Goal: Task Accomplishment & Management: Use online tool/utility

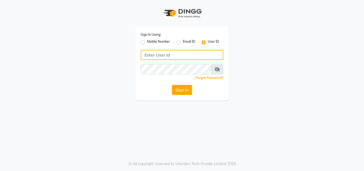
type input "8087909708"
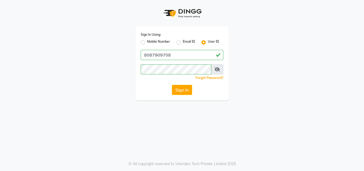
click at [147, 42] on label "Mobile Number" at bounding box center [158, 42] width 23 height 6
click at [147, 42] on input "Mobile Number" at bounding box center [148, 40] width 3 height 3
radio input "true"
radio input "false"
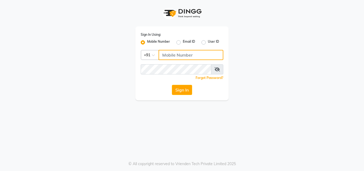
click at [163, 53] on input "Username" at bounding box center [191, 55] width 65 height 10
type input "8087909708"
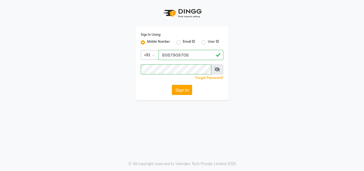
click at [192, 87] on button "Sign In" at bounding box center [182, 90] width 20 height 10
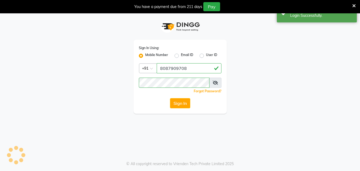
click at [354, 6] on icon at bounding box center [353, 5] width 3 height 5
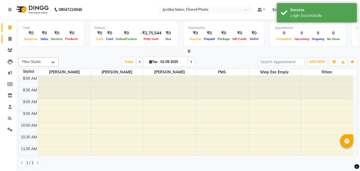
click at [10, 42] on link "Invoice" at bounding box center [8, 39] width 13 height 9
select select "service"
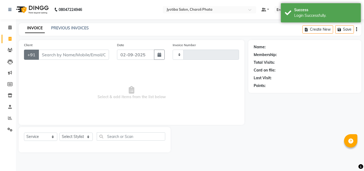
type input "0629"
select select "5577"
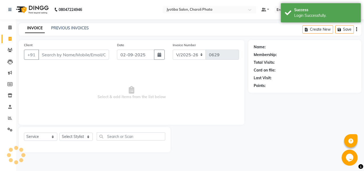
click at [54, 50] on input "Client" at bounding box center [73, 55] width 71 height 10
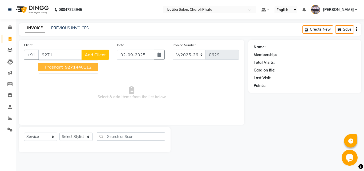
click at [57, 64] on button "prashant 9271 440112" at bounding box center [68, 67] width 60 height 9
type input "9271440112"
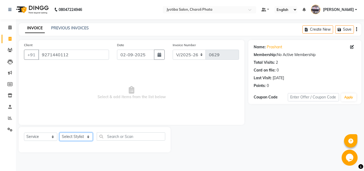
click at [75, 139] on select "Select Stylist [PERSON_NAME] PMS [PERSON_NAME] shop exe emply" at bounding box center [75, 136] width 33 height 8
select select "38050"
click at [59, 132] on select "Select Stylist [PERSON_NAME] PMS [PERSON_NAME] shop exe emply" at bounding box center [75, 136] width 33 height 8
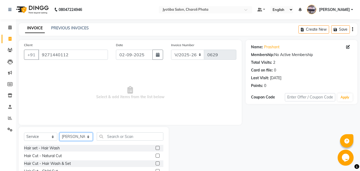
scroll to position [43, 0]
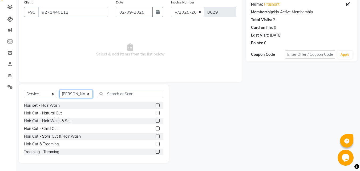
drag, startPoint x: 364, startPoint y: 99, endPoint x: 2, endPoint y: 7, distance: 373.6
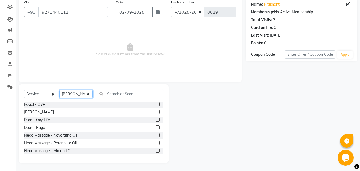
scroll to position [233, 0]
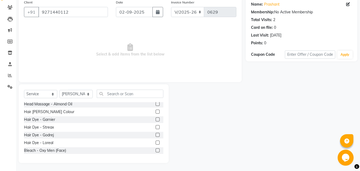
click at [156, 136] on label at bounding box center [158, 135] width 4 height 4
click at [156, 136] on input "checkbox" at bounding box center [157, 134] width 3 height 3
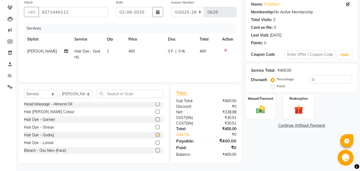
checkbox input "false"
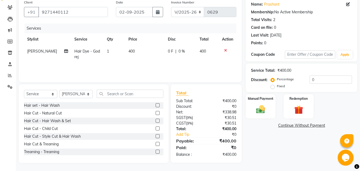
click at [156, 114] on label at bounding box center [158, 113] width 4 height 4
click at [156, 114] on input "checkbox" at bounding box center [157, 112] width 3 height 3
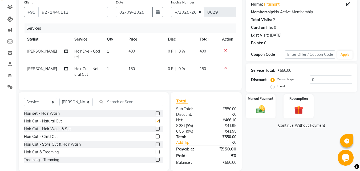
checkbox input "false"
click at [156, 131] on label at bounding box center [158, 129] width 4 height 4
click at [156, 131] on input "checkbox" at bounding box center [157, 128] width 3 height 3
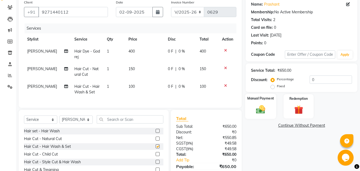
checkbox input "false"
click at [254, 110] on img at bounding box center [260, 109] width 15 height 11
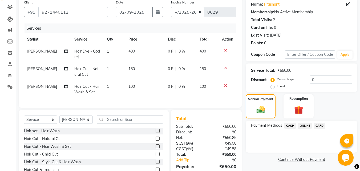
click at [300, 125] on span "ONLINE" at bounding box center [305, 126] width 14 height 6
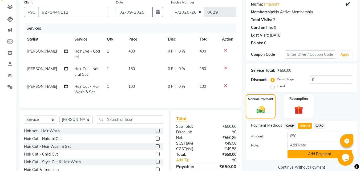
click at [305, 152] on button "Add Payment" at bounding box center [320, 154] width 65 height 8
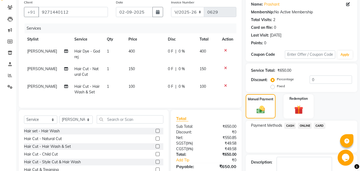
scroll to position [83, 0]
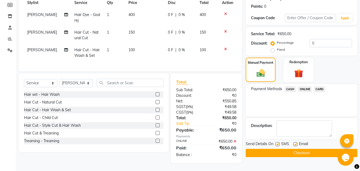
click at [268, 149] on button "Checkout" at bounding box center [302, 153] width 112 height 8
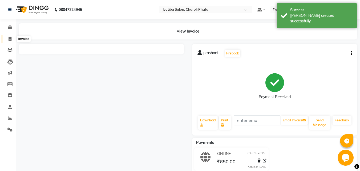
click at [7, 40] on span at bounding box center [9, 39] width 9 height 6
select select "service"
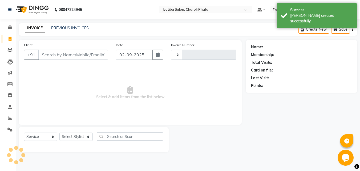
type input "0630"
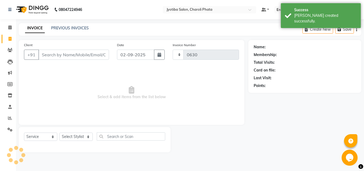
select select "5577"
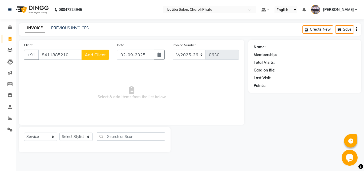
type input "8411885210"
click at [100, 53] on span "Add Client" at bounding box center [95, 54] width 21 height 5
select select "22"
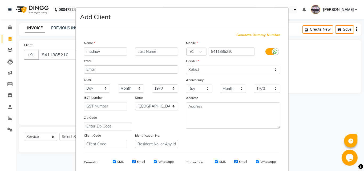
type input "madhav"
click at [190, 69] on select "Select [DEMOGRAPHIC_DATA] [DEMOGRAPHIC_DATA] Other Prefer Not To Say" at bounding box center [233, 70] width 94 height 8
select select "[DEMOGRAPHIC_DATA]"
click at [186, 66] on select "Select [DEMOGRAPHIC_DATA] [DEMOGRAPHIC_DATA] Other Prefer Not To Say" at bounding box center [233, 70] width 94 height 8
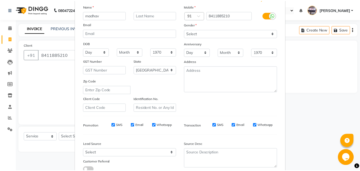
scroll to position [75, 0]
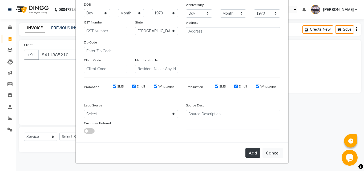
click at [257, 151] on button "Add" at bounding box center [252, 153] width 15 height 10
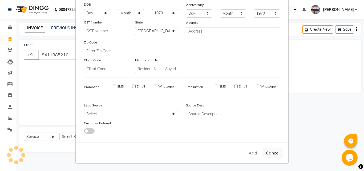
select select
select select "null"
select select
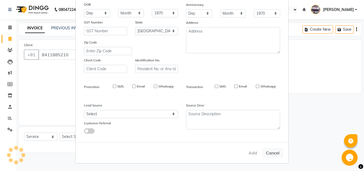
select select
checkbox input "false"
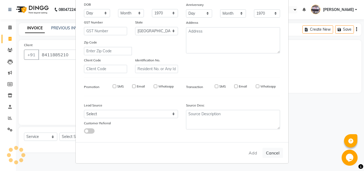
checkbox input "false"
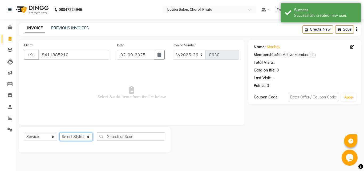
click at [89, 137] on select "Select Stylist [PERSON_NAME] PMS [PERSON_NAME] shop exe emply" at bounding box center [75, 136] width 33 height 8
select select "51258"
click at [59, 132] on select "Select Stylist [PERSON_NAME] PMS [PERSON_NAME] shop exe emply" at bounding box center [75, 136] width 33 height 8
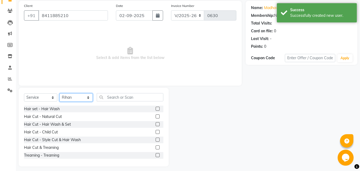
scroll to position [43, 0]
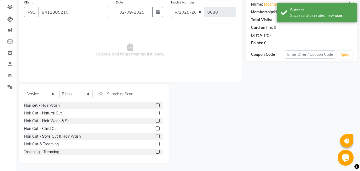
click at [156, 113] on label at bounding box center [158, 113] width 4 height 4
click at [156, 113] on input "checkbox" at bounding box center [157, 112] width 3 height 3
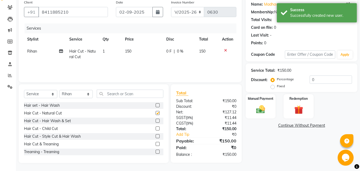
checkbox input "false"
click at [156, 120] on label at bounding box center [158, 121] width 4 height 4
click at [156, 120] on input "checkbox" at bounding box center [157, 120] width 3 height 3
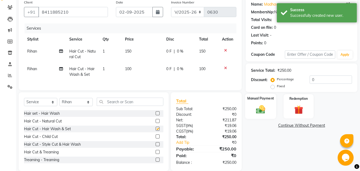
checkbox input "false"
click at [255, 112] on img at bounding box center [260, 109] width 15 height 11
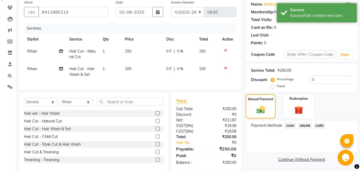
click at [304, 127] on span "ONLINE" at bounding box center [305, 126] width 14 height 6
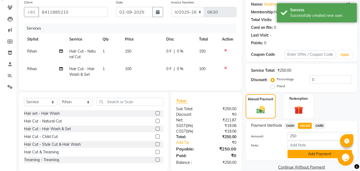
drag, startPoint x: 305, startPoint y: 152, endPoint x: 307, endPoint y: 149, distance: 3.7
click at [304, 152] on button "Add Payment" at bounding box center [320, 154] width 65 height 8
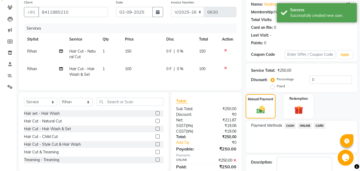
scroll to position [73, 0]
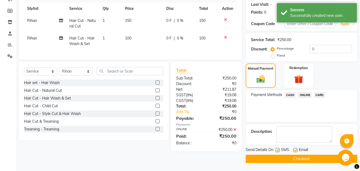
click at [308, 159] on button "Checkout" at bounding box center [302, 159] width 112 height 8
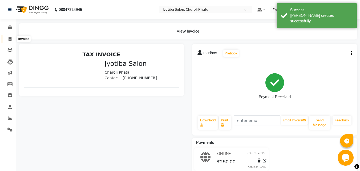
click at [6, 37] on span at bounding box center [9, 39] width 9 height 6
select select "service"
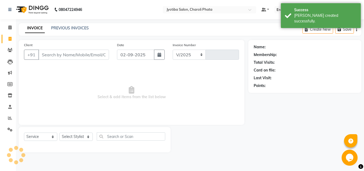
select select "5577"
type input "0631"
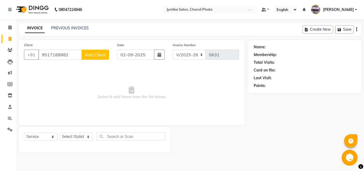
type input "9517188982"
click at [93, 57] on span "Add Client" at bounding box center [95, 54] width 21 height 5
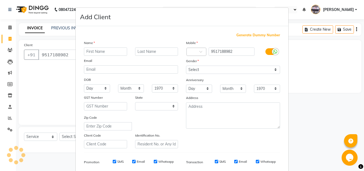
select select "22"
type input "[PERSON_NAME]"
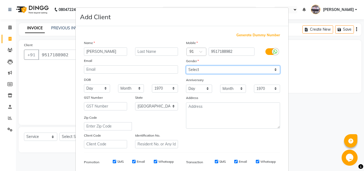
click at [199, 70] on select "Select [DEMOGRAPHIC_DATA] [DEMOGRAPHIC_DATA] Other Prefer Not To Say" at bounding box center [233, 70] width 94 height 8
select select "[DEMOGRAPHIC_DATA]"
click at [186, 66] on select "Select [DEMOGRAPHIC_DATA] [DEMOGRAPHIC_DATA] Other Prefer Not To Say" at bounding box center [233, 70] width 94 height 8
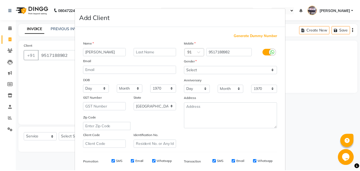
scroll to position [62, 0]
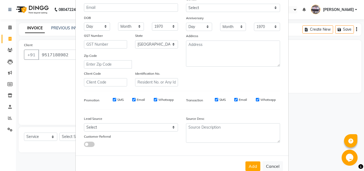
click at [248, 162] on button "Add" at bounding box center [252, 166] width 15 height 10
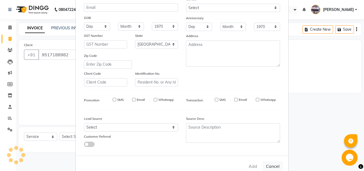
select select
select select "null"
select select
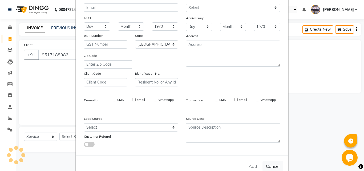
select select
checkbox input "false"
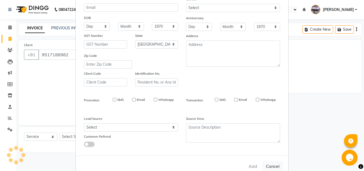
checkbox input "false"
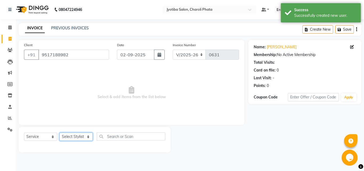
click at [81, 137] on select "Select Stylist [PERSON_NAME] PMS [PERSON_NAME] shop exe emply" at bounding box center [75, 136] width 33 height 8
select select "38049"
click at [59, 132] on select "Select Stylist [PERSON_NAME] PMS [PERSON_NAME] shop exe emply" at bounding box center [75, 136] width 33 height 8
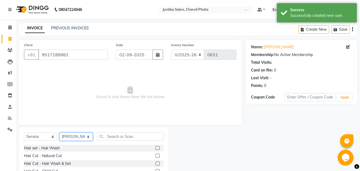
scroll to position [43, 0]
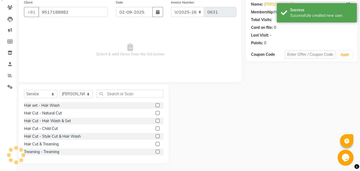
click at [156, 113] on label at bounding box center [158, 113] width 4 height 4
click at [156, 113] on input "checkbox" at bounding box center [157, 112] width 3 height 3
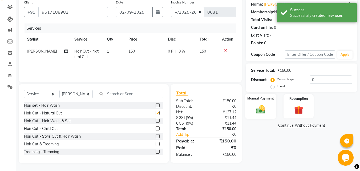
checkbox input "false"
click at [249, 113] on div "Manual Payment" at bounding box center [260, 106] width 31 height 25
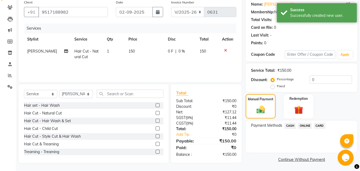
click at [307, 126] on span "ONLINE" at bounding box center [305, 126] width 14 height 6
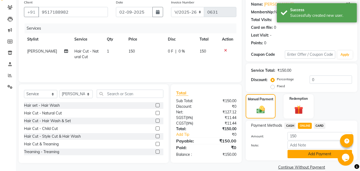
click at [306, 152] on button "Add Payment" at bounding box center [320, 154] width 65 height 8
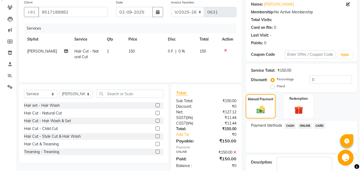
scroll to position [73, 0]
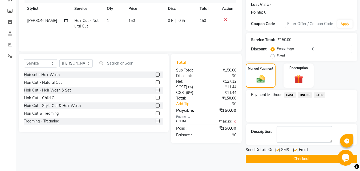
click at [308, 156] on button "Checkout" at bounding box center [302, 159] width 112 height 8
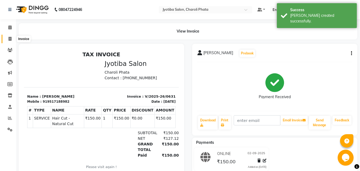
click at [11, 38] on icon at bounding box center [10, 39] width 3 height 4
select select "5577"
select select "service"
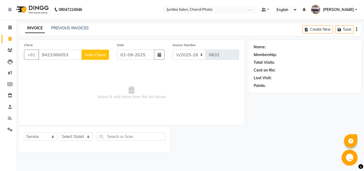
type input "9423366053"
click at [96, 53] on span "Add Client" at bounding box center [95, 54] width 21 height 5
select select "22"
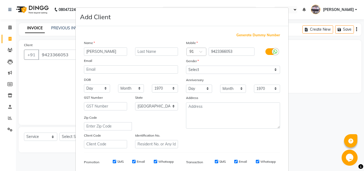
type input "[PERSON_NAME]"
click at [152, 49] on input "text" at bounding box center [156, 51] width 43 height 8
type input "mali"
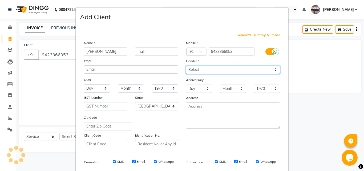
drag, startPoint x: 191, startPoint y: 66, endPoint x: 192, endPoint y: 69, distance: 3.8
click at [192, 67] on select "Select [DEMOGRAPHIC_DATA] [DEMOGRAPHIC_DATA] Other Prefer Not To Say" at bounding box center [233, 70] width 94 height 8
select select "[DEMOGRAPHIC_DATA]"
click at [186, 66] on select "Select [DEMOGRAPHIC_DATA] [DEMOGRAPHIC_DATA] Other Prefer Not To Say" at bounding box center [233, 70] width 94 height 8
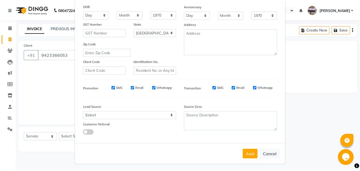
scroll to position [75, 0]
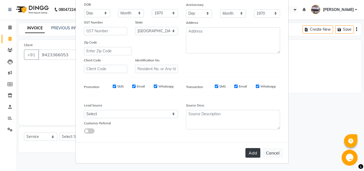
click at [248, 152] on button "Add" at bounding box center [252, 153] width 15 height 10
select select
select select "null"
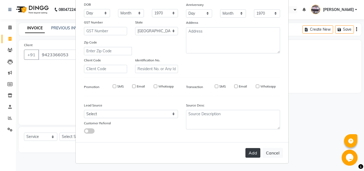
select select
checkbox input "false"
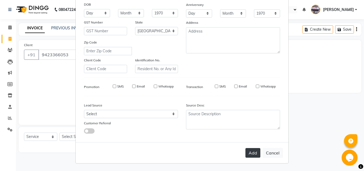
checkbox input "false"
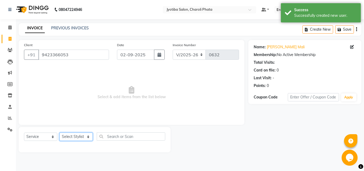
click at [80, 139] on select "Select Stylist [PERSON_NAME] PMS [PERSON_NAME] shop exe emply" at bounding box center [75, 136] width 33 height 8
select select "38049"
click at [59, 132] on select "Select Stylist [PERSON_NAME] PMS [PERSON_NAME] shop exe emply" at bounding box center [75, 136] width 33 height 8
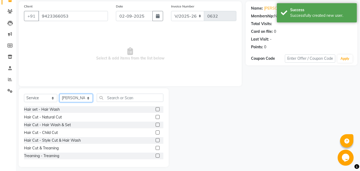
scroll to position [43, 0]
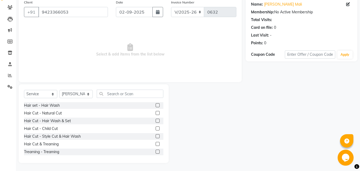
click at [156, 120] on label at bounding box center [158, 121] width 4 height 4
click at [156, 120] on input "checkbox" at bounding box center [157, 120] width 3 height 3
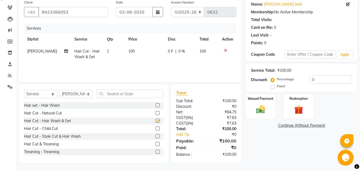
checkbox input "false"
click at [267, 111] on img at bounding box center [260, 109] width 15 height 11
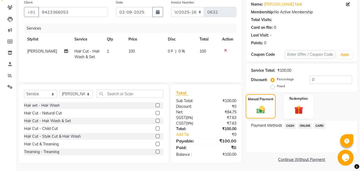
click at [304, 125] on span "ONLINE" at bounding box center [305, 126] width 14 height 6
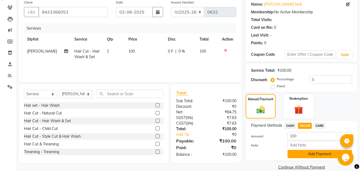
click at [307, 154] on button "Add Payment" at bounding box center [320, 154] width 65 height 8
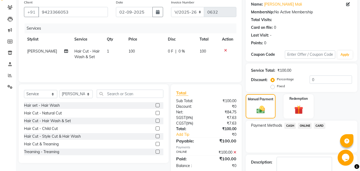
scroll to position [73, 0]
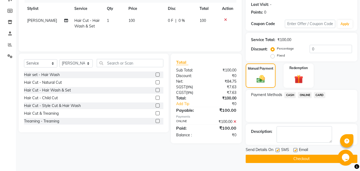
click at [265, 162] on button "Checkout" at bounding box center [302, 159] width 112 height 8
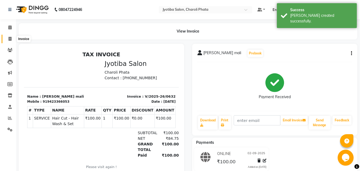
click at [6, 38] on span at bounding box center [9, 39] width 9 height 6
select select "service"
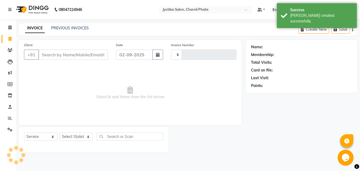
type input "0633"
select select "5577"
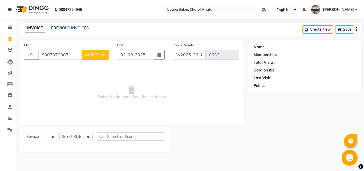
type input "8007079007"
click at [94, 53] on span "Add Client" at bounding box center [95, 54] width 21 height 5
select select "22"
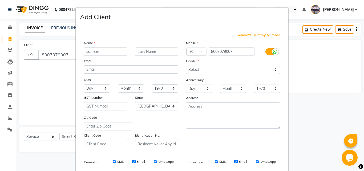
type input "sameer"
click at [141, 53] on input "text" at bounding box center [156, 51] width 43 height 8
type input "[PERSON_NAME]"
click at [210, 67] on select "Select [DEMOGRAPHIC_DATA] [DEMOGRAPHIC_DATA] Other Prefer Not To Say" at bounding box center [233, 70] width 94 height 8
select select "[DEMOGRAPHIC_DATA]"
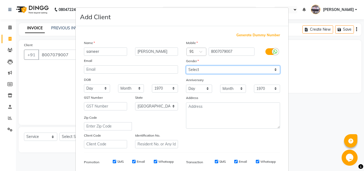
click at [186, 66] on select "Select [DEMOGRAPHIC_DATA] [DEMOGRAPHIC_DATA] Other Prefer Not To Say" at bounding box center [233, 70] width 94 height 8
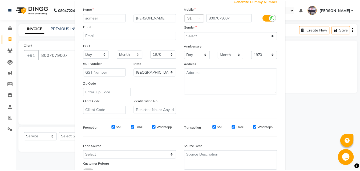
scroll to position [75, 0]
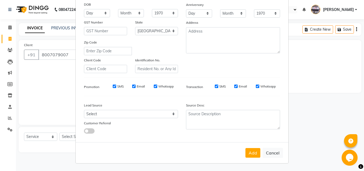
click at [245, 152] on button "Add" at bounding box center [252, 153] width 15 height 10
select select
select select "null"
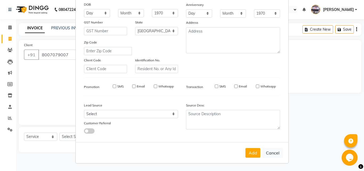
select select
checkbox input "false"
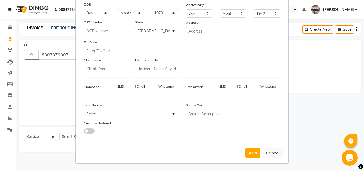
checkbox input "false"
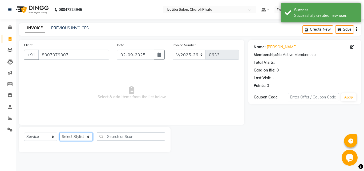
click at [72, 137] on select "Select Stylist [PERSON_NAME] PMS [PERSON_NAME] shop exe emply" at bounding box center [75, 136] width 33 height 8
select select "38050"
click at [59, 132] on select "Select Stylist [PERSON_NAME] PMS [PERSON_NAME] shop exe emply" at bounding box center [75, 136] width 33 height 8
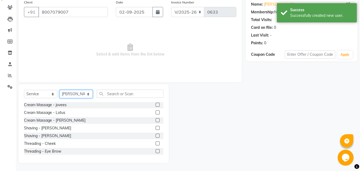
scroll to position [140, 0]
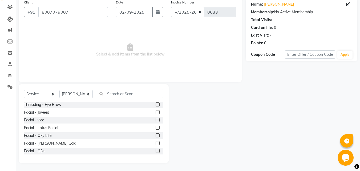
click at [156, 130] on div at bounding box center [157, 129] width 3 height 6
click at [156, 127] on label at bounding box center [158, 128] width 4 height 4
click at [156, 127] on input "checkbox" at bounding box center [157, 127] width 3 height 3
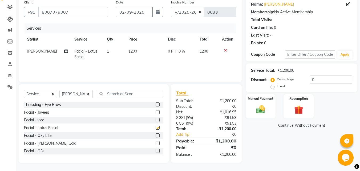
checkbox input "false"
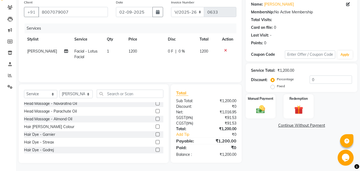
scroll to position [233, 0]
click at [156, 133] on label at bounding box center [158, 135] width 4 height 4
click at [156, 133] on input "checkbox" at bounding box center [157, 134] width 3 height 3
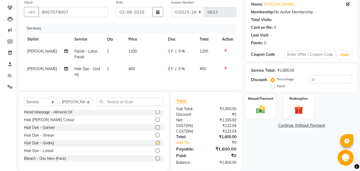
checkbox input "false"
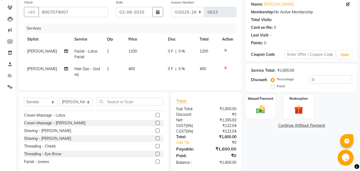
scroll to position [0, 0]
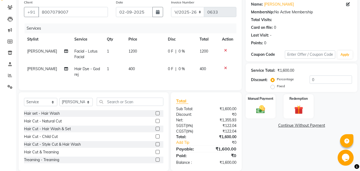
click at [156, 123] on label at bounding box center [158, 121] width 4 height 4
click at [156, 123] on input "checkbox" at bounding box center [157, 120] width 3 height 3
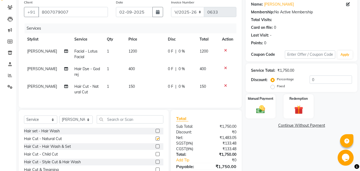
checkbox input "false"
click at [156, 133] on label at bounding box center [158, 131] width 4 height 4
click at [156, 133] on input "checkbox" at bounding box center [157, 130] width 3 height 3
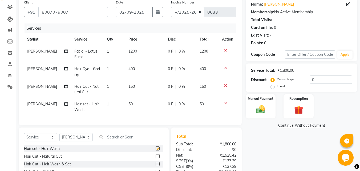
checkbox input "false"
click at [250, 107] on div "Manual Payment" at bounding box center [260, 106] width 31 height 25
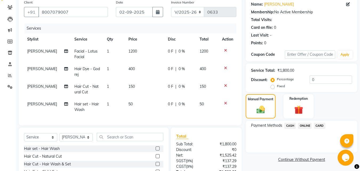
click at [289, 126] on span "CASH" at bounding box center [289, 126] width 11 height 6
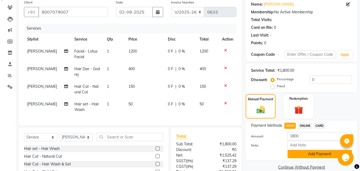
click at [295, 156] on button "Add Payment" at bounding box center [320, 154] width 65 height 8
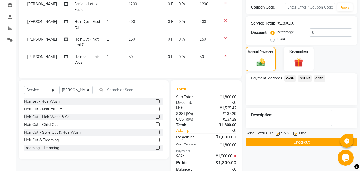
scroll to position [108, 0]
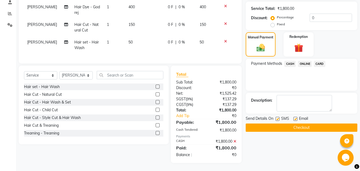
click at [307, 124] on button "Checkout" at bounding box center [302, 127] width 112 height 8
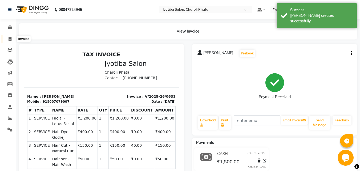
click at [11, 38] on icon at bounding box center [10, 39] width 3 height 4
select select "service"
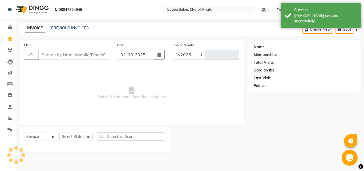
select select "5577"
type input "0634"
click at [59, 52] on input "Client" at bounding box center [73, 55] width 71 height 10
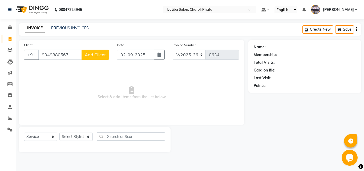
type input "9049880567"
click at [97, 51] on button "Add Client" at bounding box center [95, 55] width 27 height 10
select select "22"
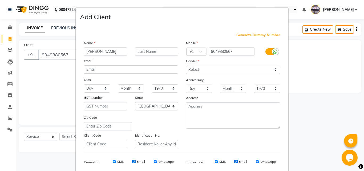
type input "[PERSON_NAME]"
click at [142, 50] on input "text" at bounding box center [156, 51] width 43 height 8
type input "[PERSON_NAME]"
click at [208, 66] on select "Select [DEMOGRAPHIC_DATA] [DEMOGRAPHIC_DATA] Other Prefer Not To Say" at bounding box center [233, 70] width 94 height 8
select select "[DEMOGRAPHIC_DATA]"
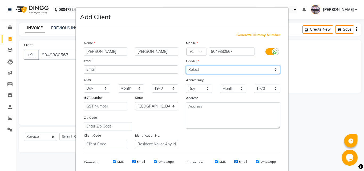
click at [186, 66] on select "Select [DEMOGRAPHIC_DATA] [DEMOGRAPHIC_DATA] Other Prefer Not To Say" at bounding box center [233, 70] width 94 height 8
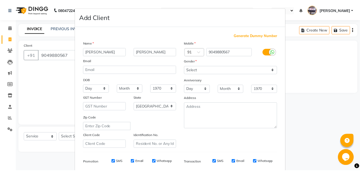
scroll to position [75, 0]
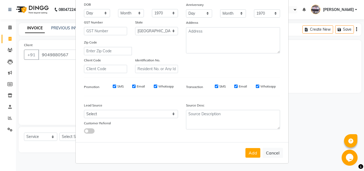
click at [250, 152] on button "Add" at bounding box center [252, 153] width 15 height 10
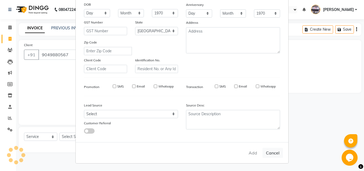
select select
select select "null"
select select
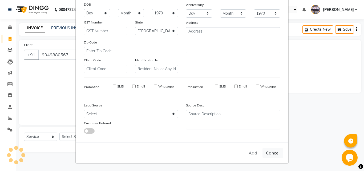
select select
checkbox input "false"
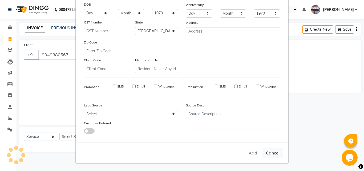
checkbox input "false"
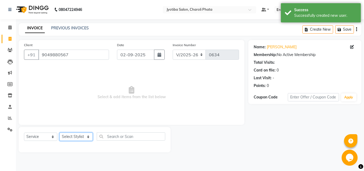
click at [85, 136] on select "Select Stylist [PERSON_NAME] PMS [PERSON_NAME] shop exe emply" at bounding box center [75, 136] width 33 height 8
select select "51258"
click at [59, 132] on select "Select Stylist [PERSON_NAME] PMS [PERSON_NAME] shop exe emply" at bounding box center [75, 136] width 33 height 8
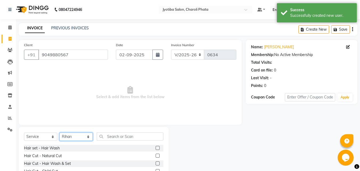
scroll to position [43, 0]
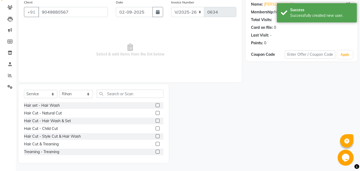
click at [156, 114] on label at bounding box center [158, 113] width 4 height 4
click at [156, 114] on input "checkbox" at bounding box center [157, 112] width 3 height 3
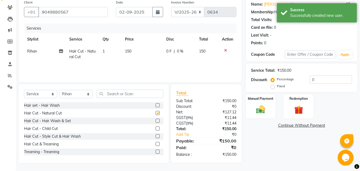
checkbox input "false"
click at [156, 120] on label at bounding box center [158, 121] width 4 height 4
click at [156, 120] on input "checkbox" at bounding box center [157, 120] width 3 height 3
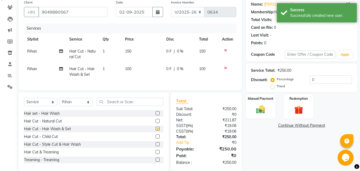
checkbox input "false"
click at [164, 138] on div "Select Service Product Membership Package Voucher Prepaid Gift Card Select Styl…" at bounding box center [94, 131] width 150 height 79
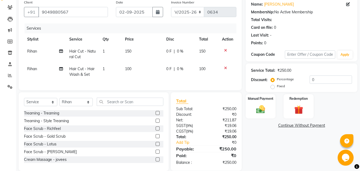
click at [156, 146] on label at bounding box center [158, 144] width 4 height 4
click at [156, 146] on input "checkbox" at bounding box center [157, 143] width 3 height 3
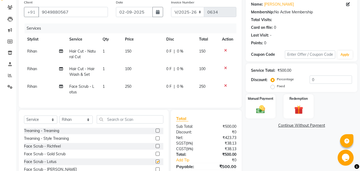
checkbox input "false"
click at [249, 107] on div "Manual Payment" at bounding box center [260, 106] width 31 height 25
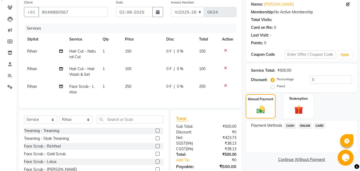
click at [303, 126] on span "ONLINE" at bounding box center [305, 126] width 14 height 6
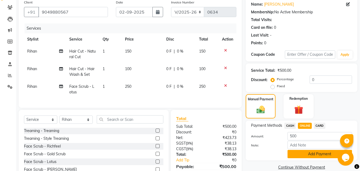
click at [301, 158] on button "Add Payment" at bounding box center [320, 154] width 65 height 8
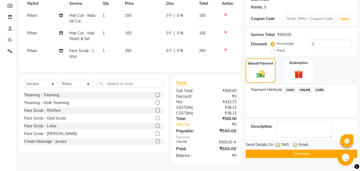
scroll to position [83, 0]
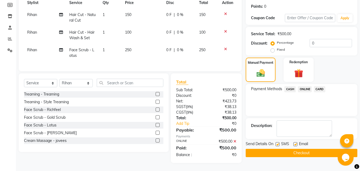
click at [291, 149] on button "Checkout" at bounding box center [302, 153] width 112 height 8
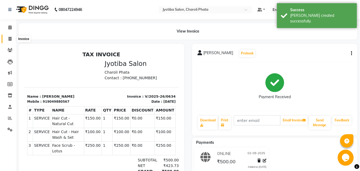
click at [10, 37] on icon at bounding box center [10, 39] width 3 height 4
select select "service"
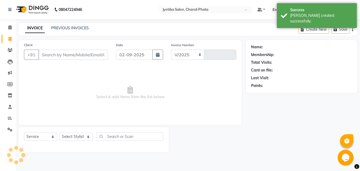
select select "5577"
type input "0635"
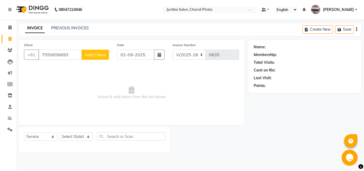
type input "7550656693"
click at [92, 57] on span "Add Client" at bounding box center [95, 54] width 21 height 5
select select "22"
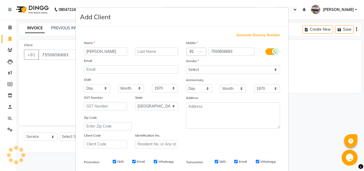
type input "[PERSON_NAME]"
click at [156, 53] on input "text" at bounding box center [156, 51] width 43 height 8
type input "k"
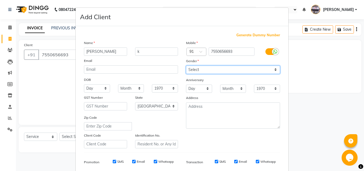
drag, startPoint x: 198, startPoint y: 68, endPoint x: 197, endPoint y: 73, distance: 5.1
click at [198, 69] on select "Select [DEMOGRAPHIC_DATA] [DEMOGRAPHIC_DATA] Other Prefer Not To Say" at bounding box center [233, 70] width 94 height 8
select select "[DEMOGRAPHIC_DATA]"
click at [186, 66] on select "Select [DEMOGRAPHIC_DATA] [DEMOGRAPHIC_DATA] Other Prefer Not To Say" at bounding box center [233, 70] width 94 height 8
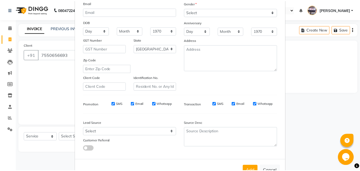
scroll to position [75, 0]
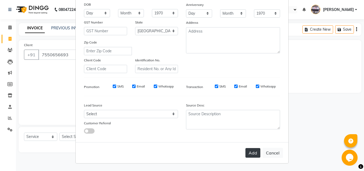
click at [253, 152] on button "Add" at bounding box center [252, 153] width 15 height 10
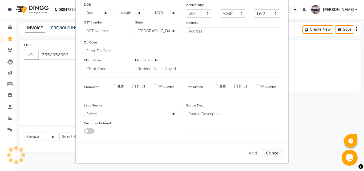
select select
select select "null"
select select
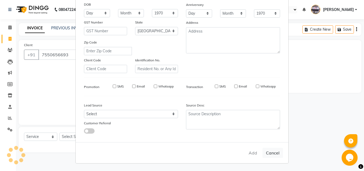
select select
checkbox input "false"
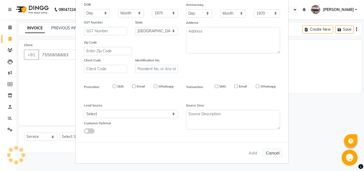
checkbox input "false"
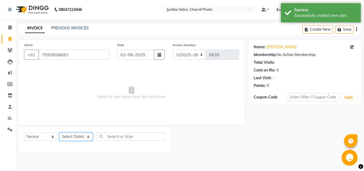
click at [80, 136] on select "Select Stylist [PERSON_NAME] PMS [PERSON_NAME] shop exe emply" at bounding box center [75, 136] width 33 height 8
select select "38050"
click at [59, 132] on select "Select Stylist [PERSON_NAME] PMS [PERSON_NAME] shop exe emply" at bounding box center [75, 136] width 33 height 8
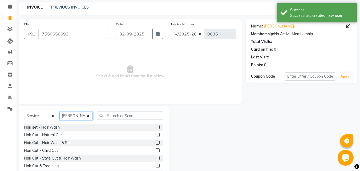
scroll to position [43, 0]
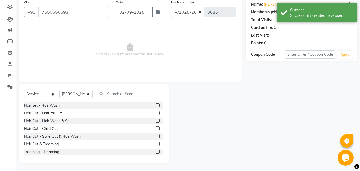
click at [156, 120] on label at bounding box center [158, 121] width 4 height 4
click at [156, 120] on input "checkbox" at bounding box center [157, 120] width 3 height 3
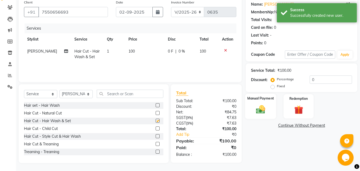
checkbox input "false"
click at [261, 108] on img at bounding box center [260, 109] width 15 height 11
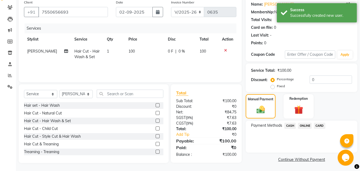
click at [307, 124] on span "ONLINE" at bounding box center [305, 126] width 14 height 6
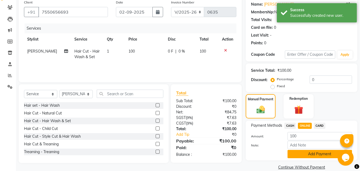
click at [301, 150] on button "Add Payment" at bounding box center [320, 154] width 65 height 8
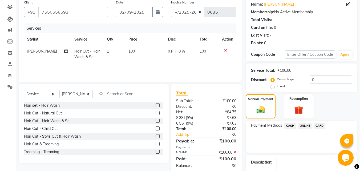
scroll to position [73, 0]
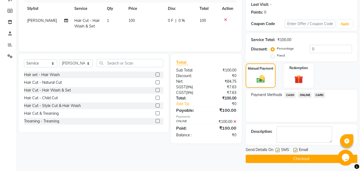
drag, startPoint x: 364, startPoint y: 122, endPoint x: 12, endPoint y: 11, distance: 369.0
click at [322, 156] on button "Checkout" at bounding box center [302, 159] width 112 height 8
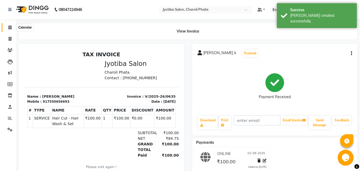
click at [10, 27] on icon at bounding box center [9, 27] width 3 height 4
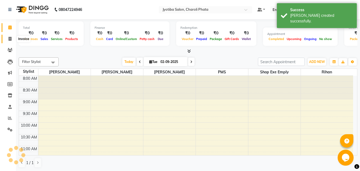
click at [11, 38] on icon at bounding box center [10, 39] width 3 height 4
select select "service"
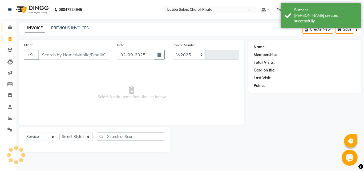
select select "5577"
type input "0636"
click at [11, 31] on link "Calendar" at bounding box center [8, 27] width 13 height 9
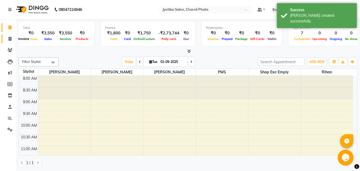
click at [11, 40] on icon at bounding box center [10, 39] width 3 height 4
select select "service"
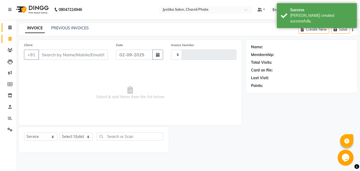
type input "0636"
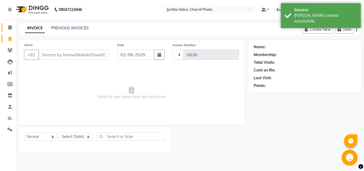
select select "5577"
click at [10, 30] on span at bounding box center [9, 28] width 9 height 6
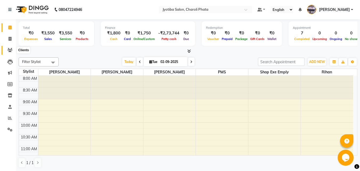
click at [9, 50] on icon at bounding box center [9, 50] width 5 height 4
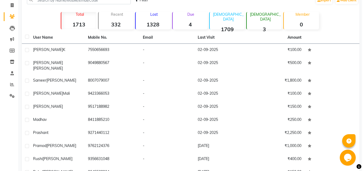
scroll to position [36, 0]
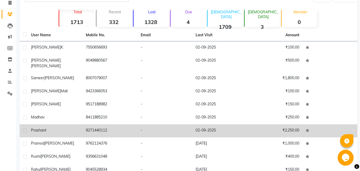
click at [224, 125] on td "02-09-2025" at bounding box center [219, 130] width 55 height 13
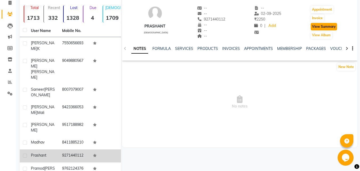
click at [319, 28] on button "View Summary" at bounding box center [324, 26] width 26 height 7
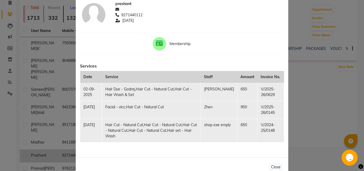
scroll to position [37, 0]
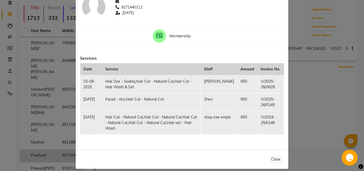
click at [323, 100] on ngb-modal-window "Client Summary Print prashant 9271440112 [DATE] Membership Services Date Servic…" at bounding box center [182, 85] width 364 height 171
click at [273, 156] on button "Close" at bounding box center [276, 159] width 14 height 8
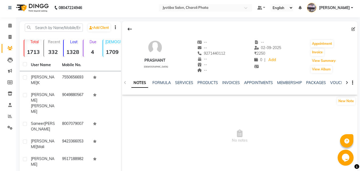
scroll to position [0, 0]
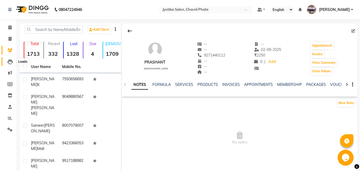
click at [12, 64] on icon at bounding box center [9, 61] width 5 height 5
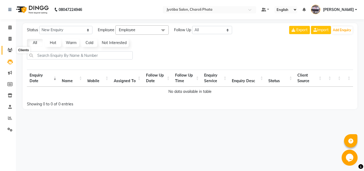
click at [10, 49] on icon at bounding box center [9, 50] width 5 height 4
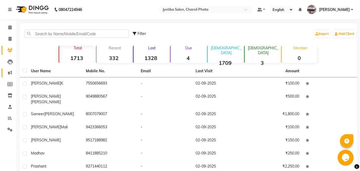
click at [6, 69] on link "Marketing" at bounding box center [8, 73] width 13 height 9
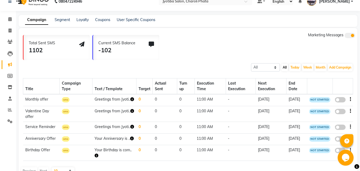
scroll to position [6, 0]
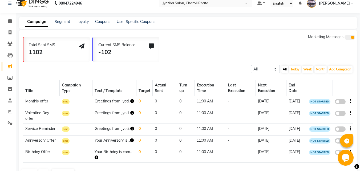
click at [114, 135] on td "Greetings from Jyoti.." at bounding box center [114, 129] width 44 height 12
click at [130, 130] on icon "button" at bounding box center [132, 129] width 4 height 4
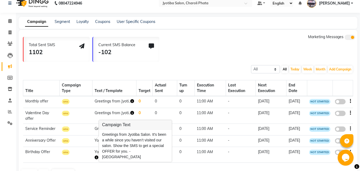
click at [81, 135] on td "sms" at bounding box center [76, 129] width 33 height 12
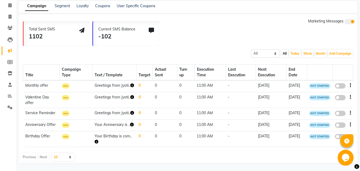
scroll to position [34, 0]
click at [130, 126] on icon "button" at bounding box center [132, 125] width 4 height 4
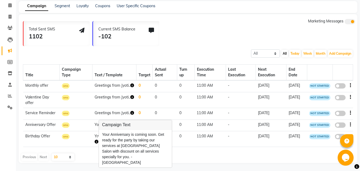
click at [107, 153] on div "Total Sent SMS 1102 Current SMS Balance -102 Marketing Messages All Scheduled C…" at bounding box center [188, 88] width 339 height 149
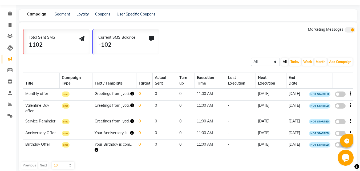
scroll to position [0, 0]
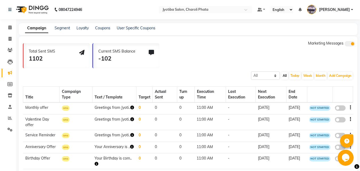
click at [59, 24] on div "Campaign Segment Loyalty Coupons User Specific Coupons" at bounding box center [188, 29] width 339 height 12
click at [59, 27] on link "Segment" at bounding box center [62, 28] width 15 height 5
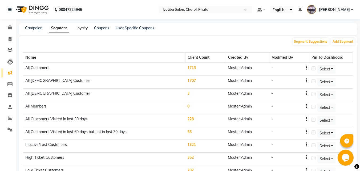
click at [82, 28] on link "Loyalty" at bounding box center [81, 28] width 12 height 5
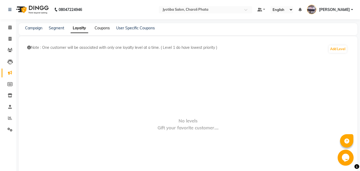
click at [100, 28] on link "Coupons" at bounding box center [102, 28] width 15 height 5
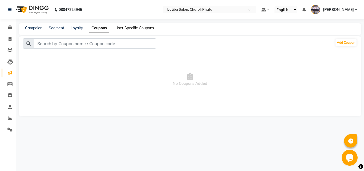
click at [120, 26] on link "User Specific Coupons" at bounding box center [134, 28] width 39 height 5
click at [9, 31] on link "Calendar" at bounding box center [8, 27] width 13 height 9
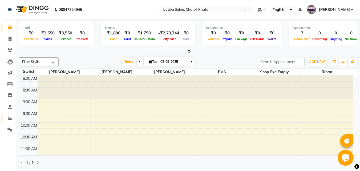
click at [9, 114] on link "Reports" at bounding box center [8, 118] width 13 height 9
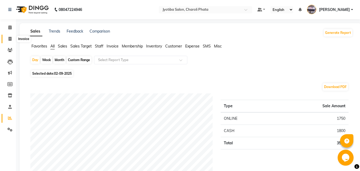
click at [7, 41] on span at bounding box center [9, 39] width 9 height 6
select select "5577"
select select "service"
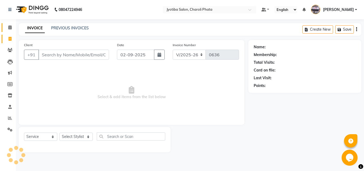
click at [9, 31] on link "Calendar" at bounding box center [8, 27] width 13 height 9
